Goal: Navigation & Orientation: Go to known website

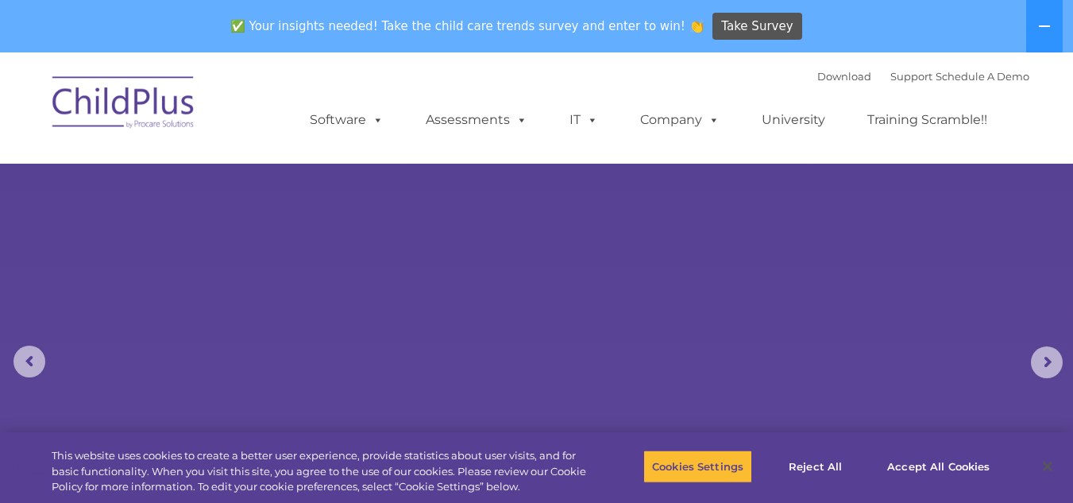
select select "MEDIUM"
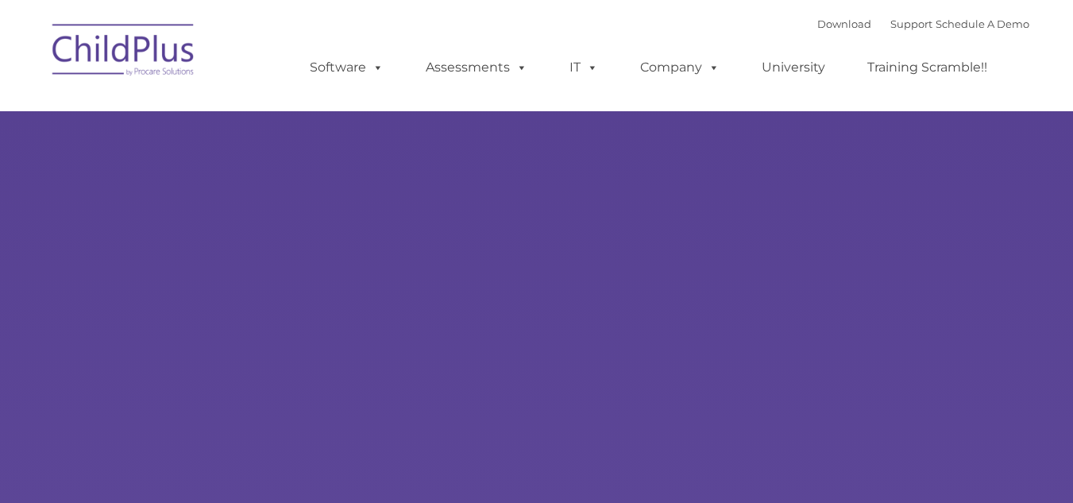
type input ""
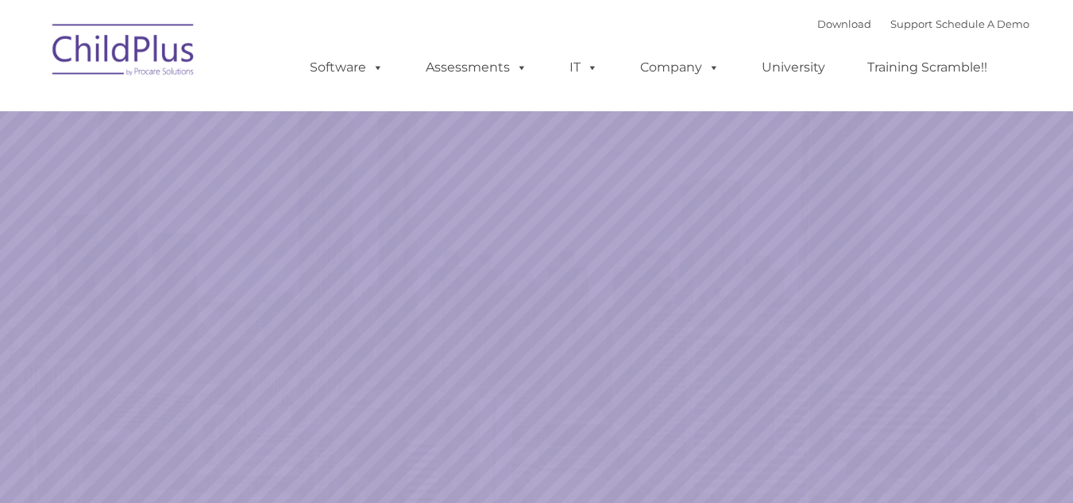
select select "MEDIUM"
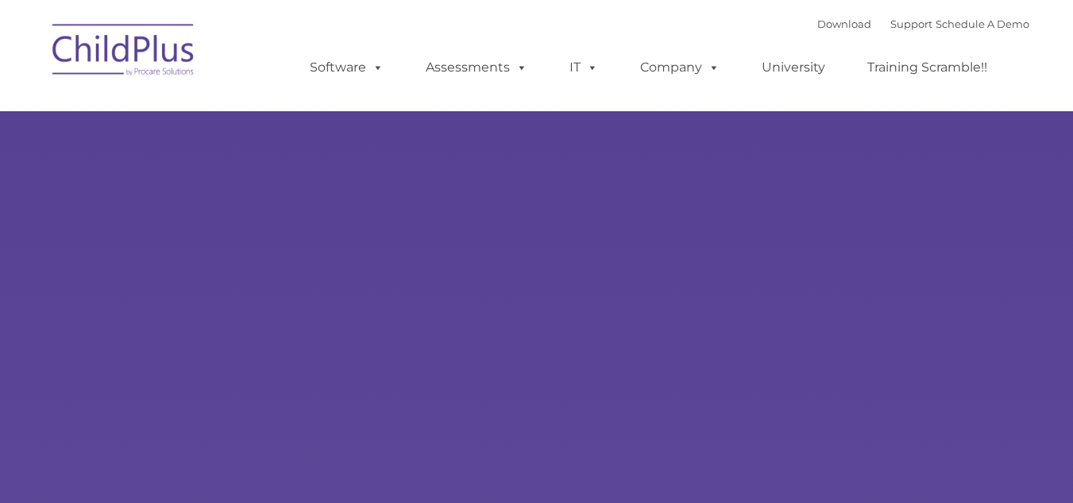
type input ""
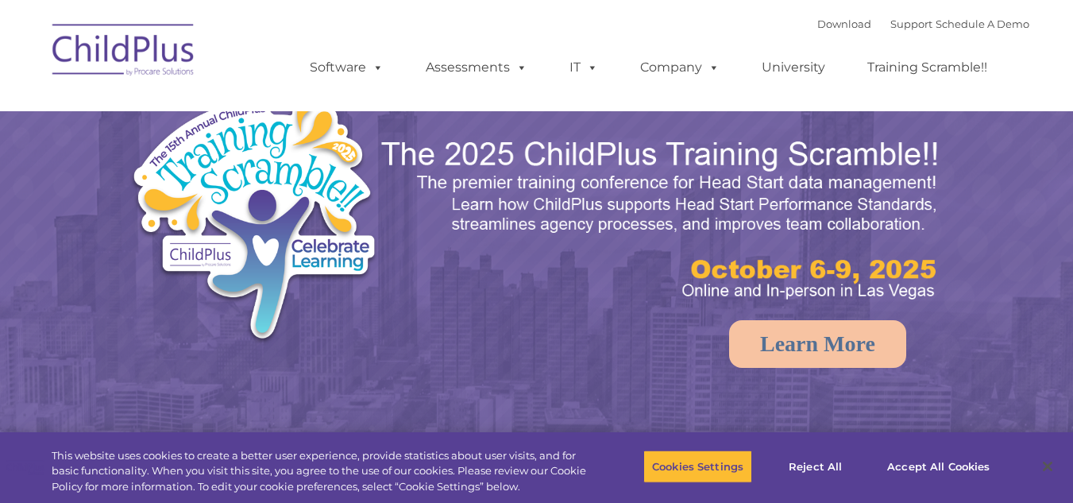
select select "MEDIUM"
